Goal: Task Accomplishment & Management: Use online tool/utility

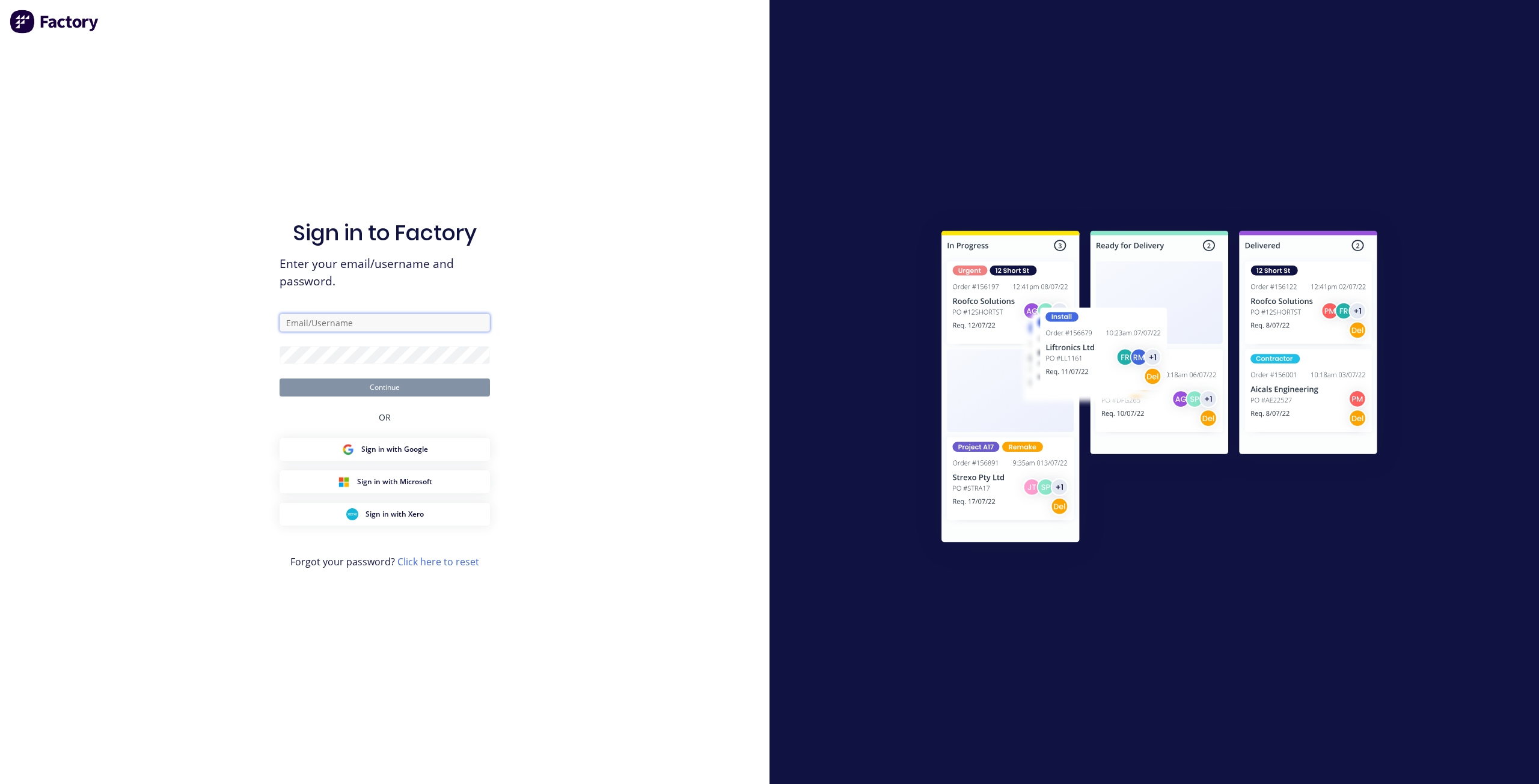
click at [370, 323] on input "text" at bounding box center [385, 322] width 211 height 18
type input "[EMAIL_ADDRESS][DOMAIN_NAME]"
click at [280, 379] on button "Continue" at bounding box center [385, 388] width 211 height 18
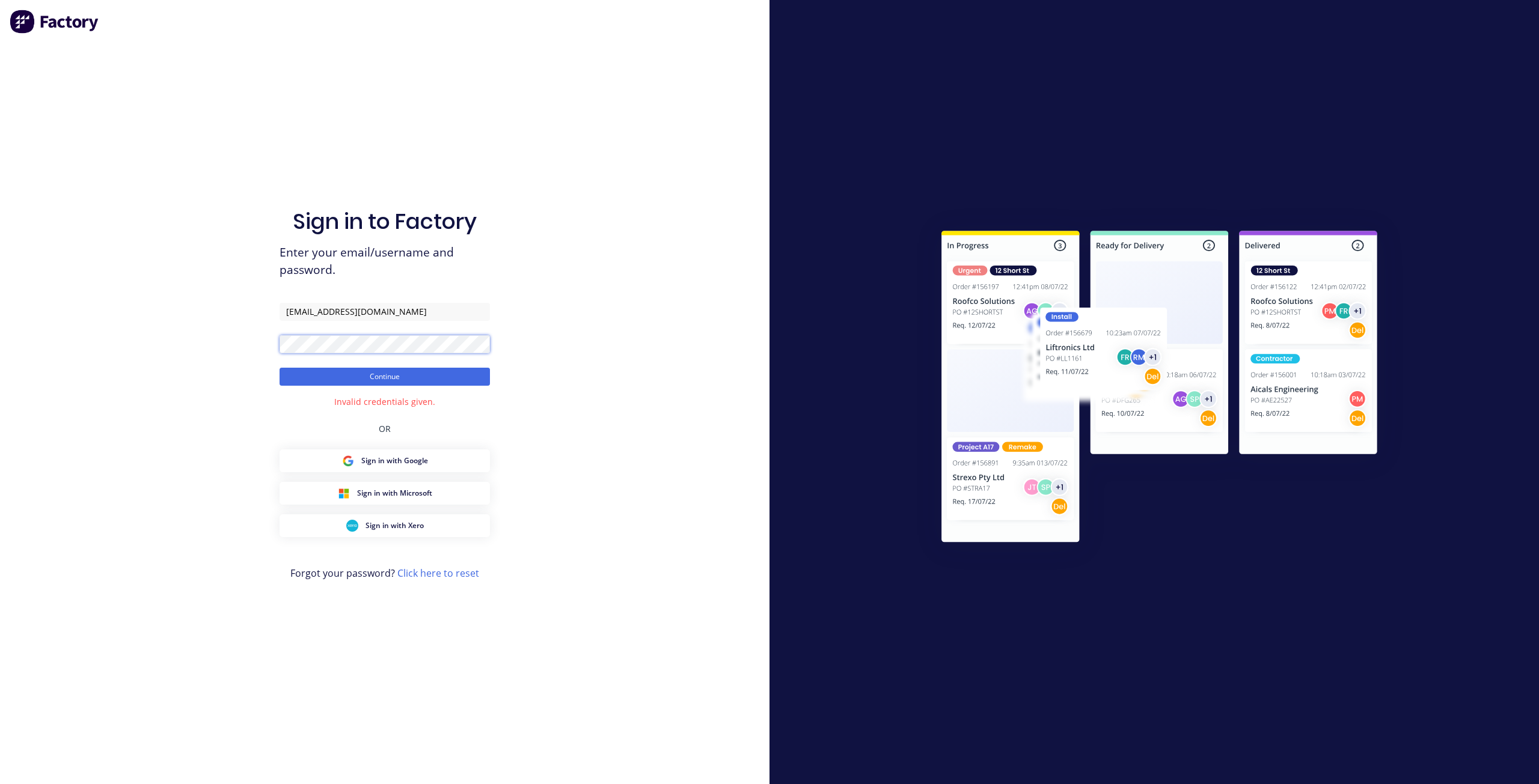
click at [167, 330] on div "Sign in to Factory Enter your email/username and password. [EMAIL_ADDRESS][DOMA…" at bounding box center [385, 392] width 770 height 784
click at [280, 368] on button "Continue" at bounding box center [385, 376] width 211 height 18
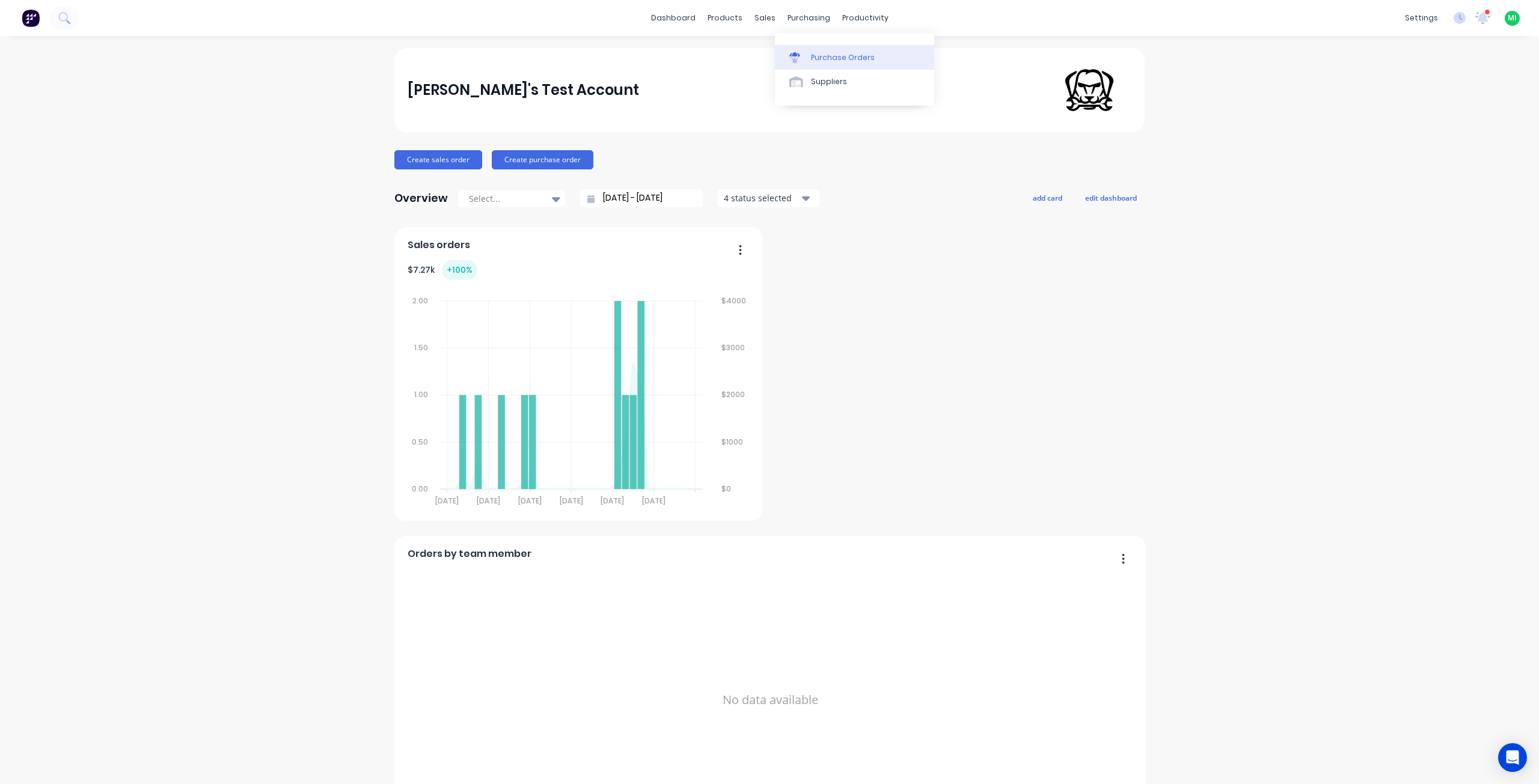
click at [837, 50] on link "Purchase Orders" at bounding box center [855, 57] width 160 height 24
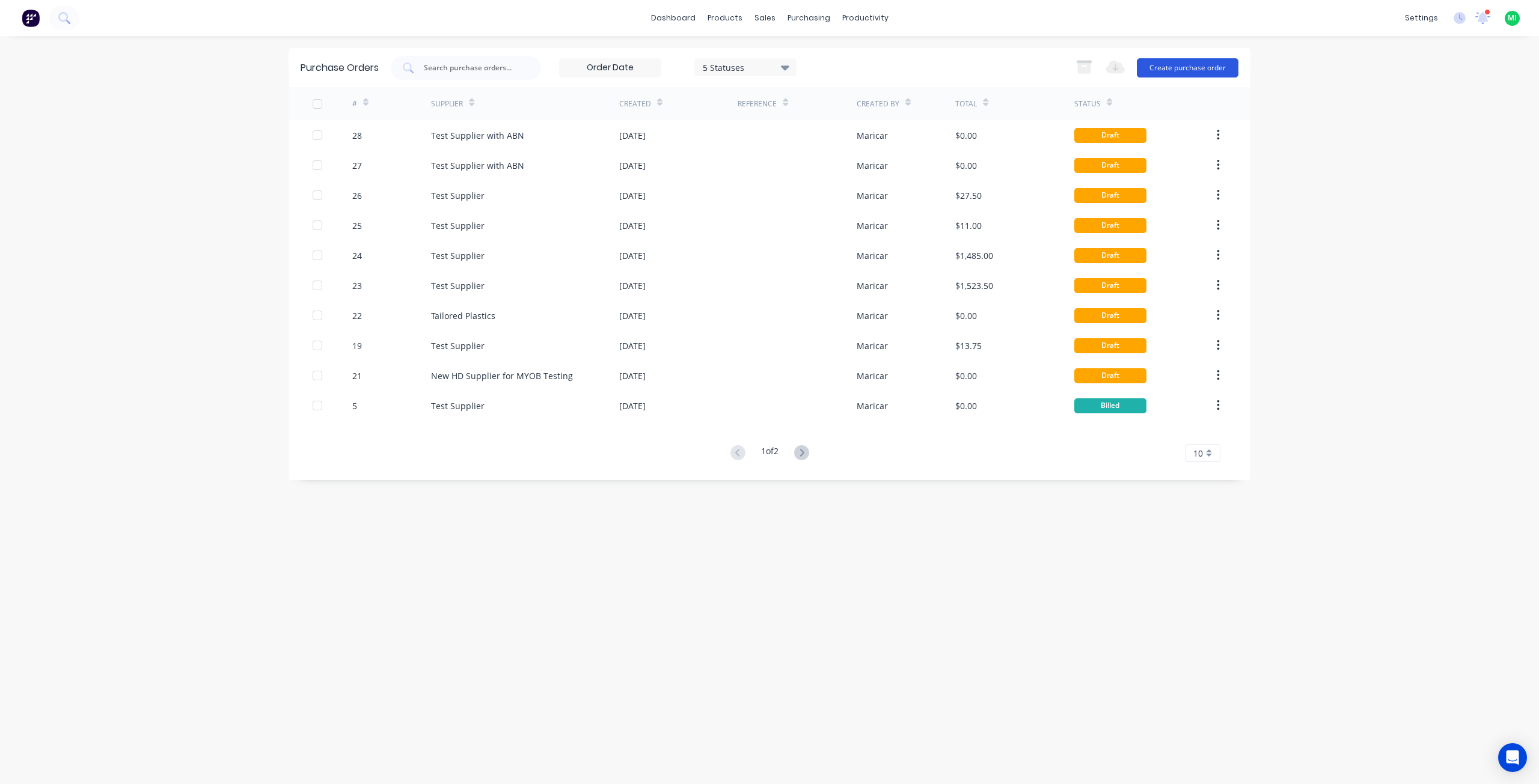
click at [1181, 74] on button "Create purchase order" at bounding box center [1188, 68] width 102 height 19
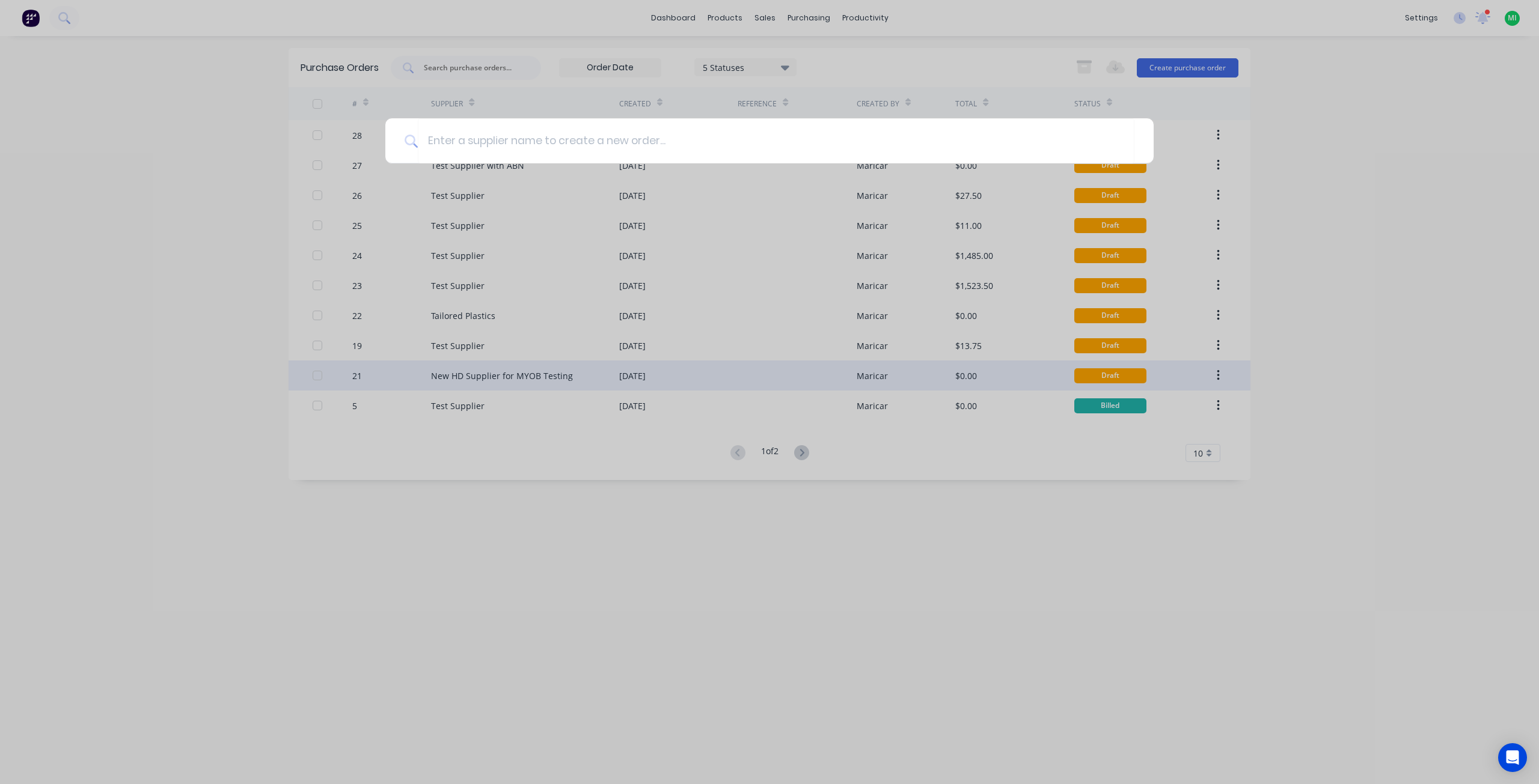
drag, startPoint x: 478, startPoint y: 487, endPoint x: 490, endPoint y: 374, distance: 113.6
click at [478, 486] on div at bounding box center [769, 392] width 1539 height 784
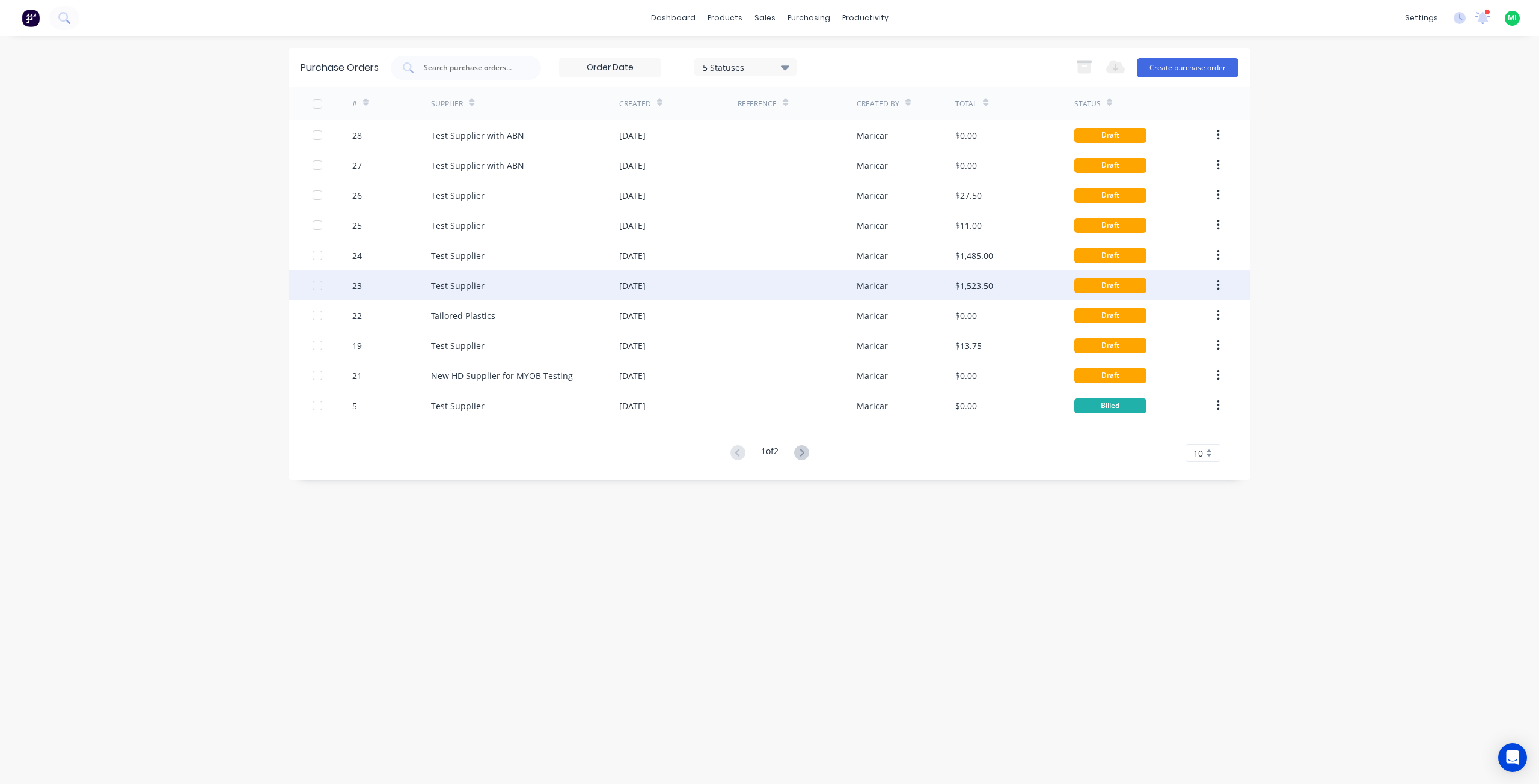
click at [518, 287] on div "Test Supplier" at bounding box center [525, 286] width 188 height 30
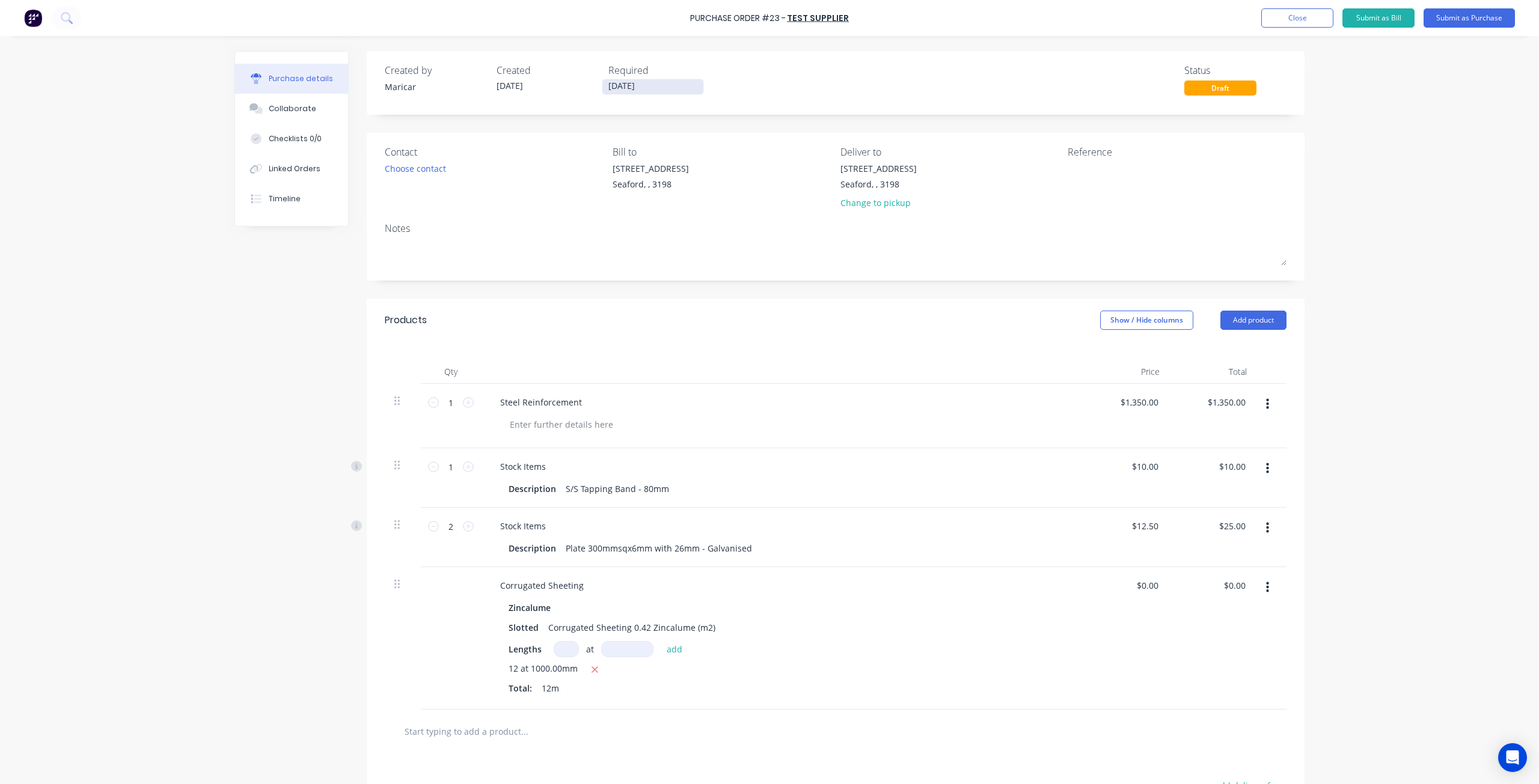
click at [627, 90] on input "[DATE]" at bounding box center [653, 87] width 101 height 15
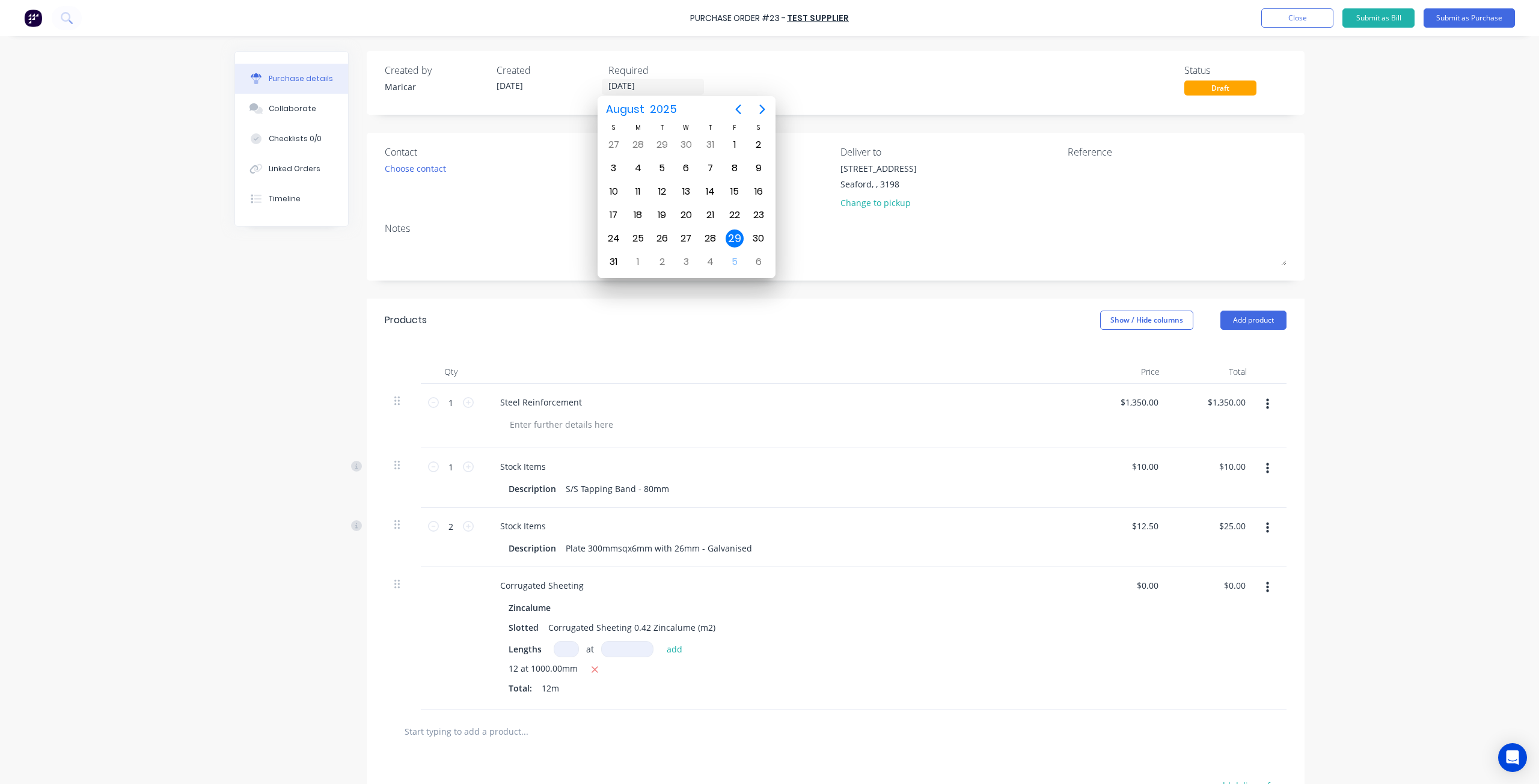
click at [513, 153] on div "Contact" at bounding box center [494, 152] width 219 height 14
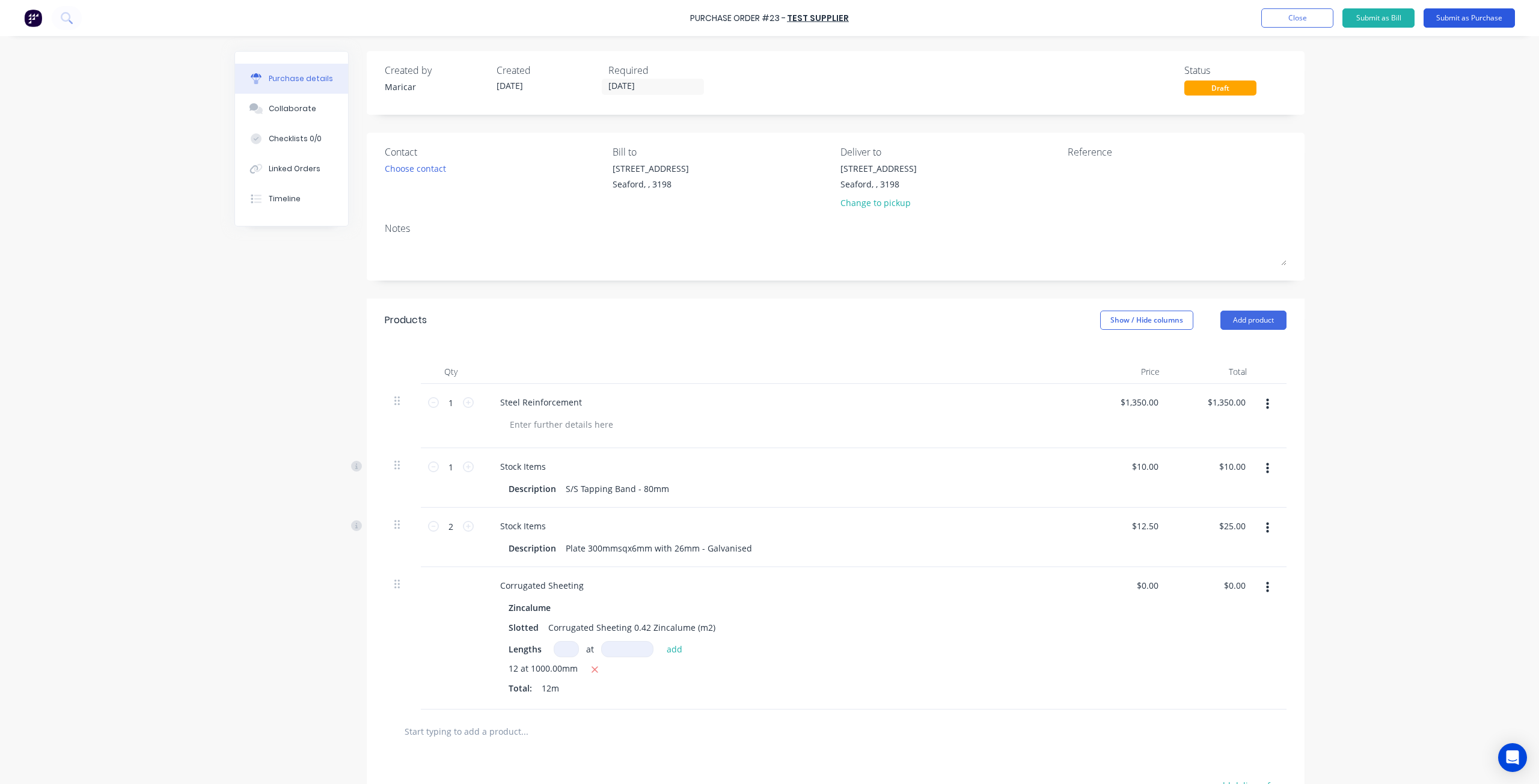
click at [1444, 18] on button "Submit as Purchase" at bounding box center [1469, 18] width 91 height 19
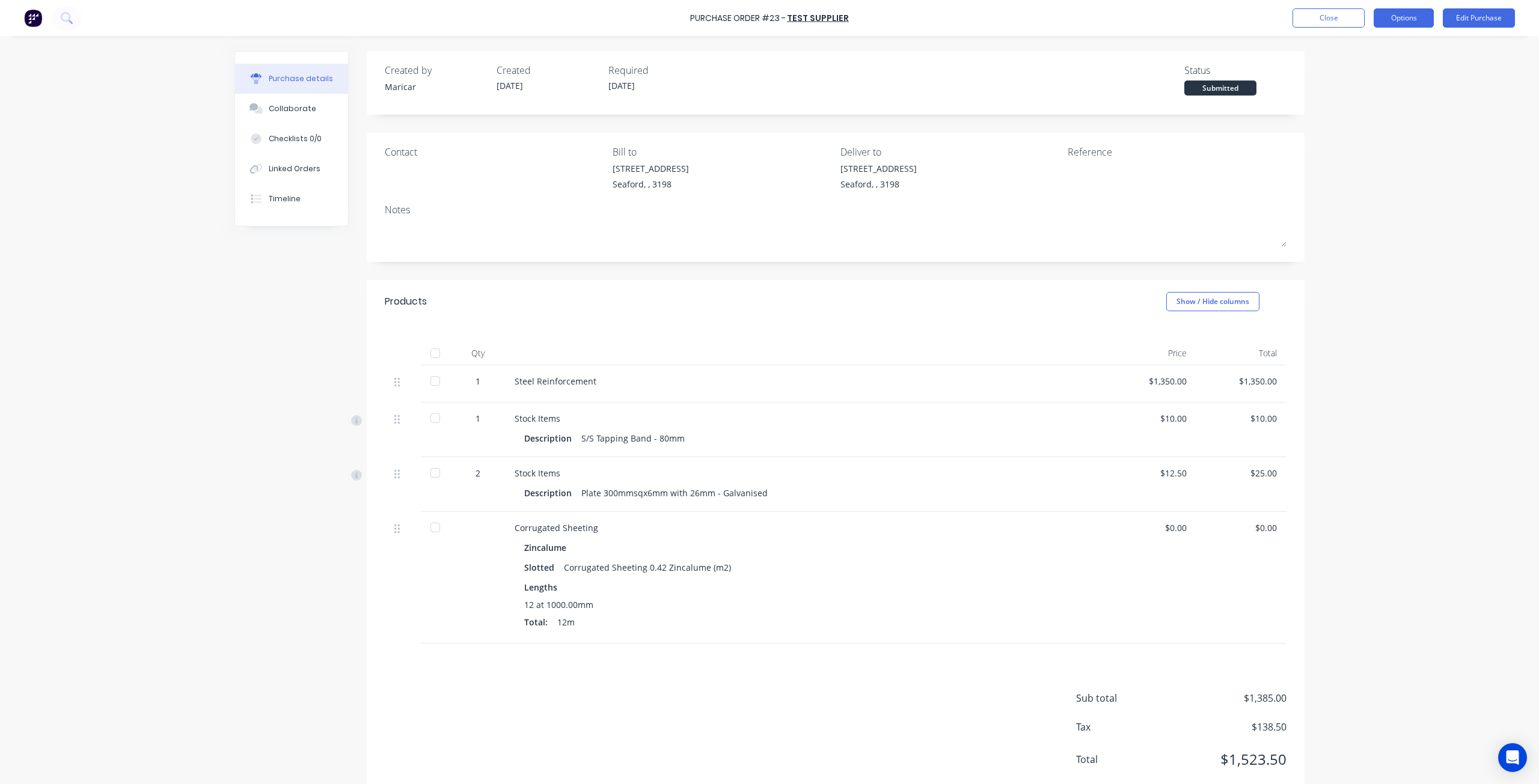
click at [1409, 21] on button "Options" at bounding box center [1404, 18] width 60 height 19
click at [1374, 77] on div "Convert to Bill" at bounding box center [1376, 73] width 92 height 18
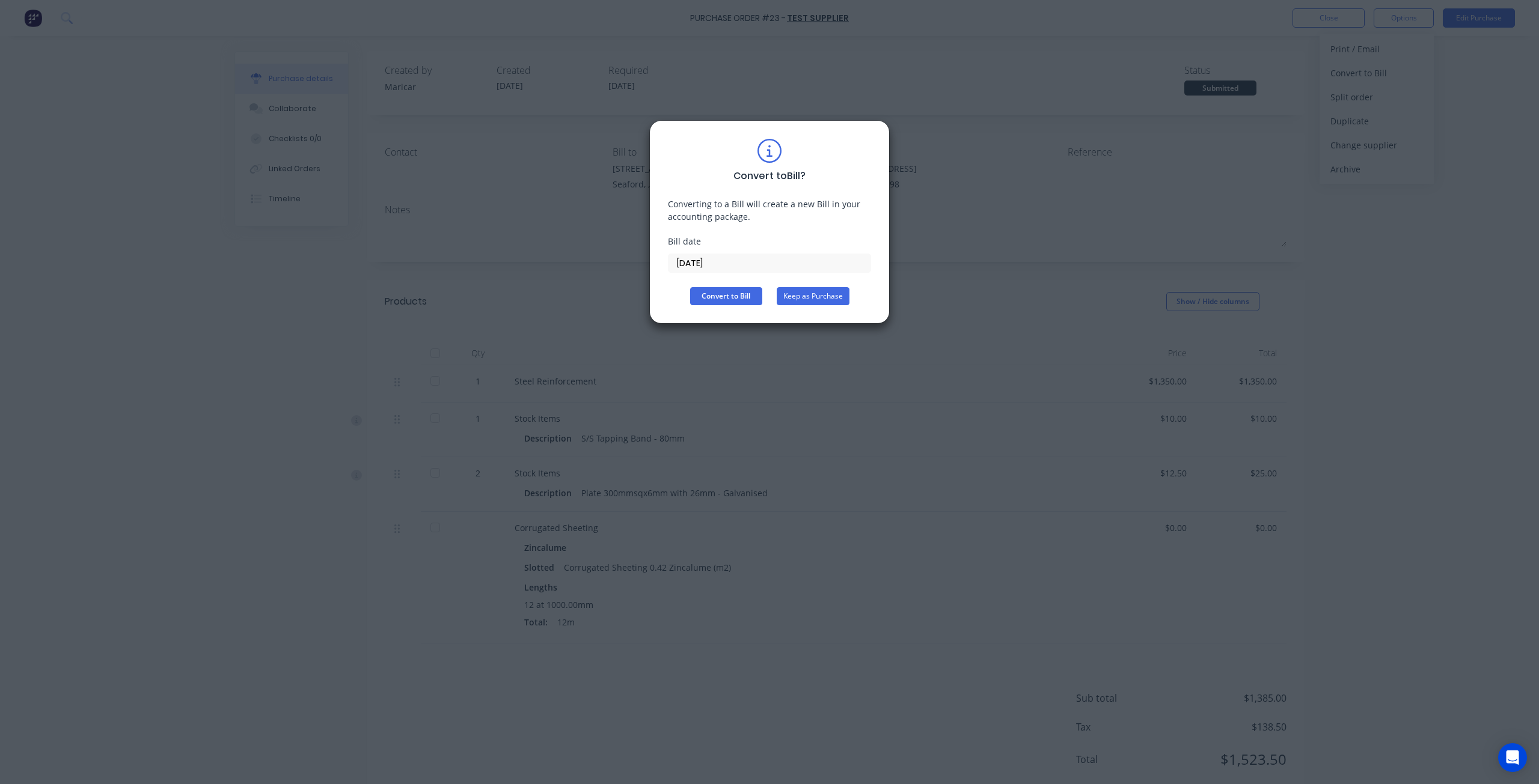
click at [826, 291] on button "Keep as Purchase" at bounding box center [813, 296] width 73 height 18
